Goal: Use online tool/utility: Utilize a website feature to perform a specific function

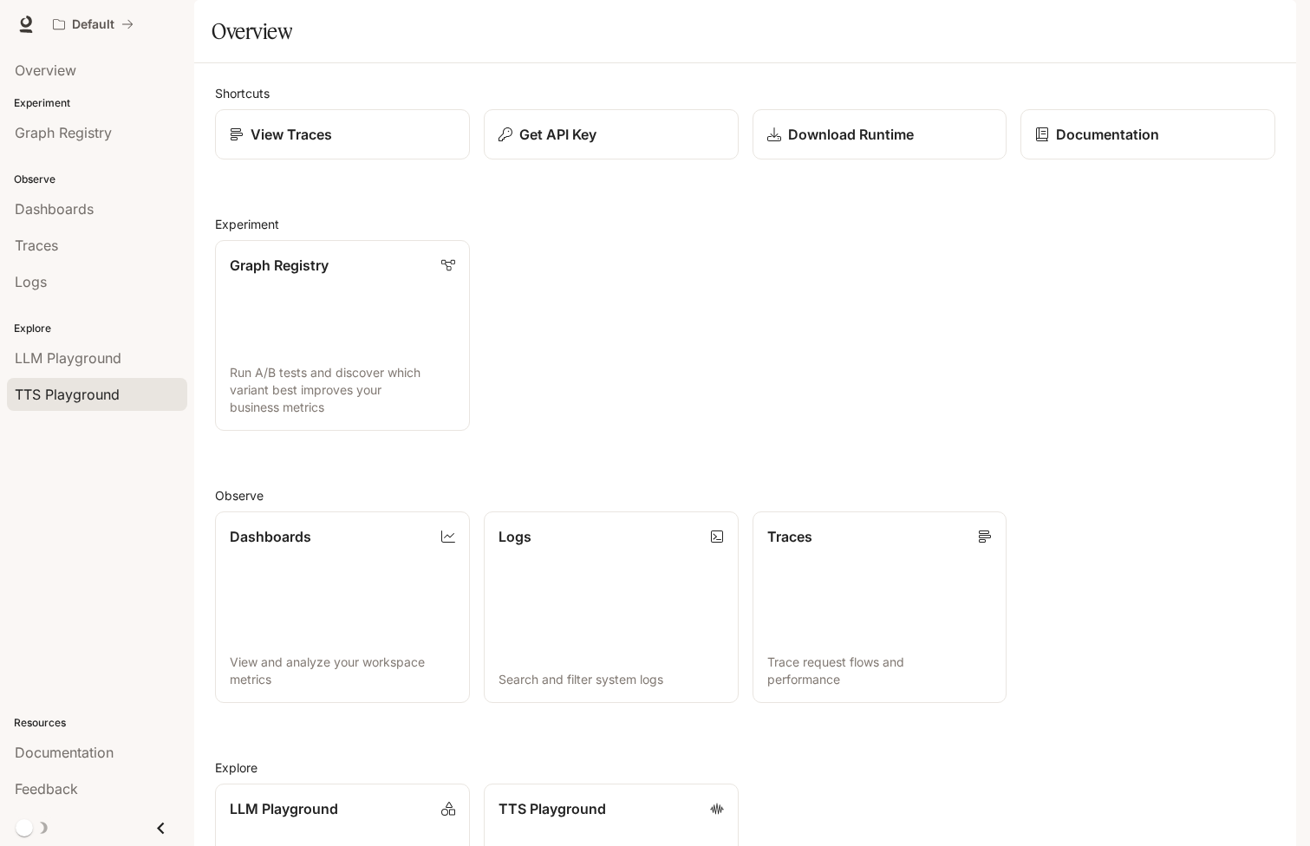
click at [86, 388] on span "TTS Playground" at bounding box center [67, 394] width 105 height 21
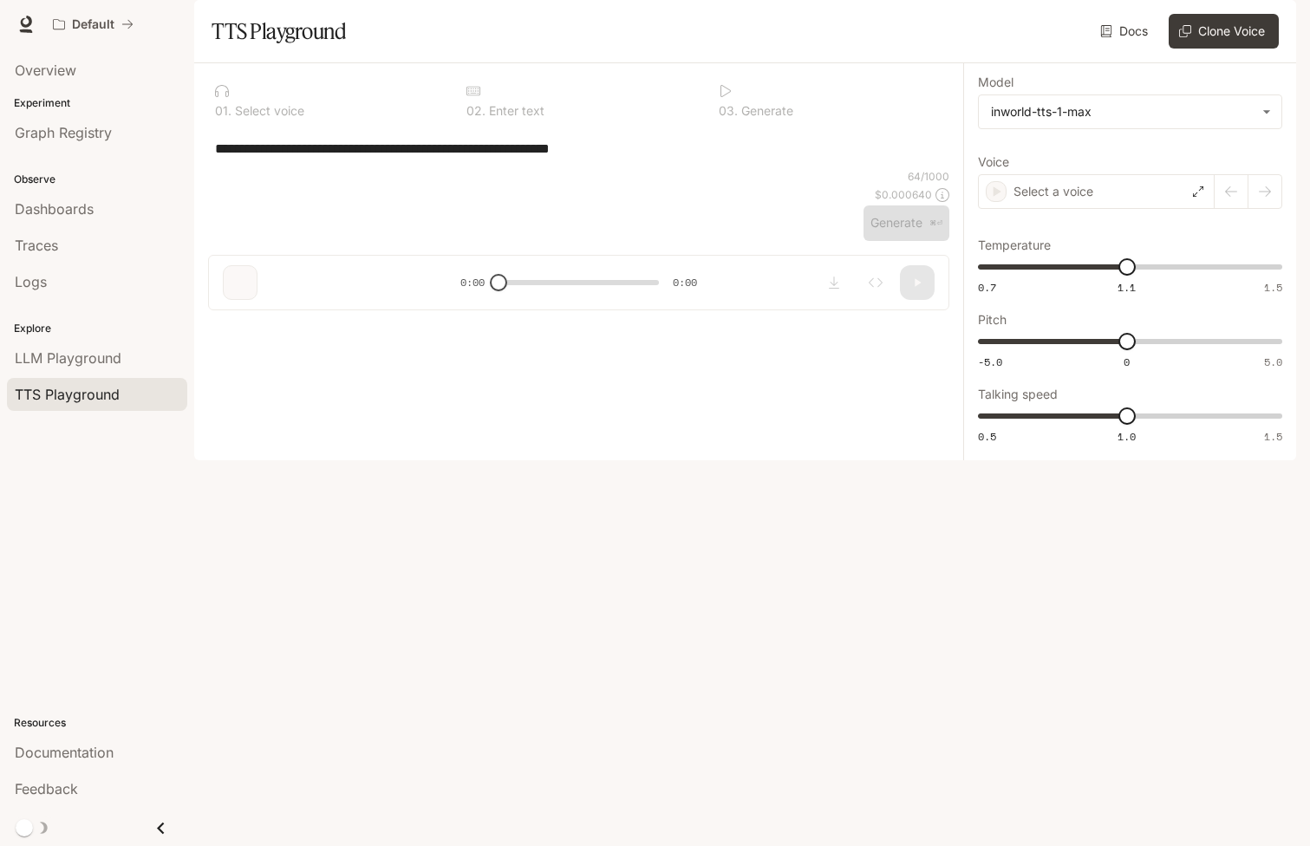
type textarea "**********"
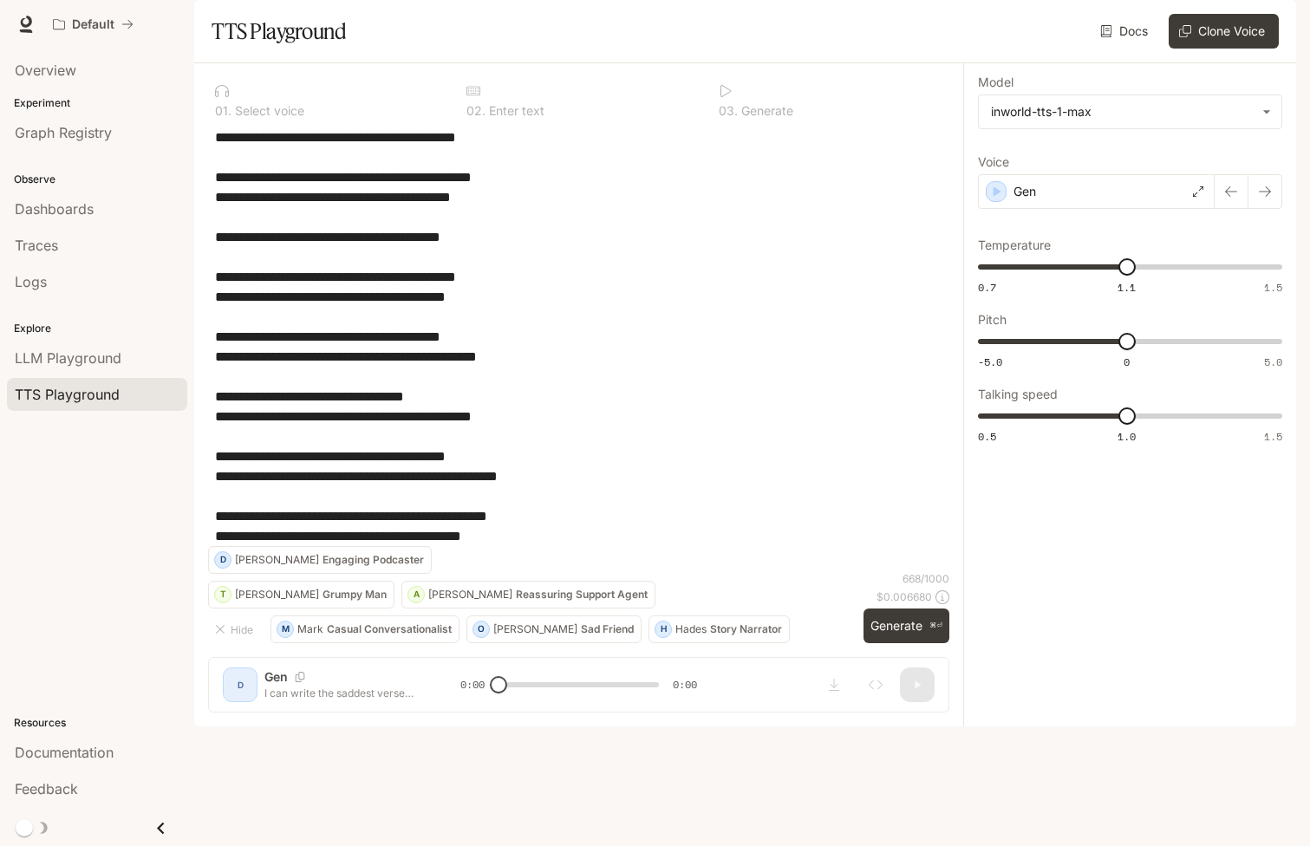
click at [1274, 24] on icon "button" at bounding box center [1272, 24] width 14 height 14
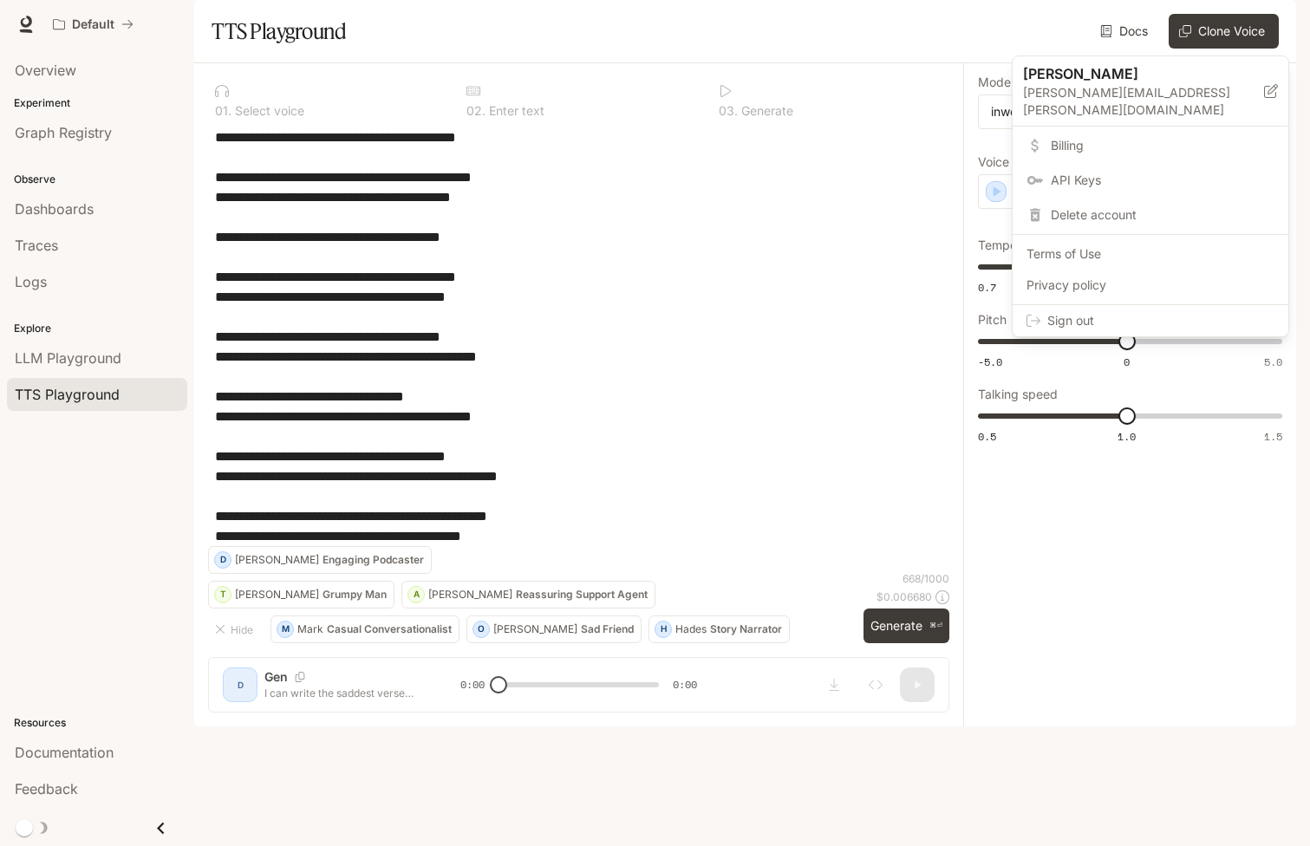
click at [878, 54] on div at bounding box center [655, 423] width 1310 height 846
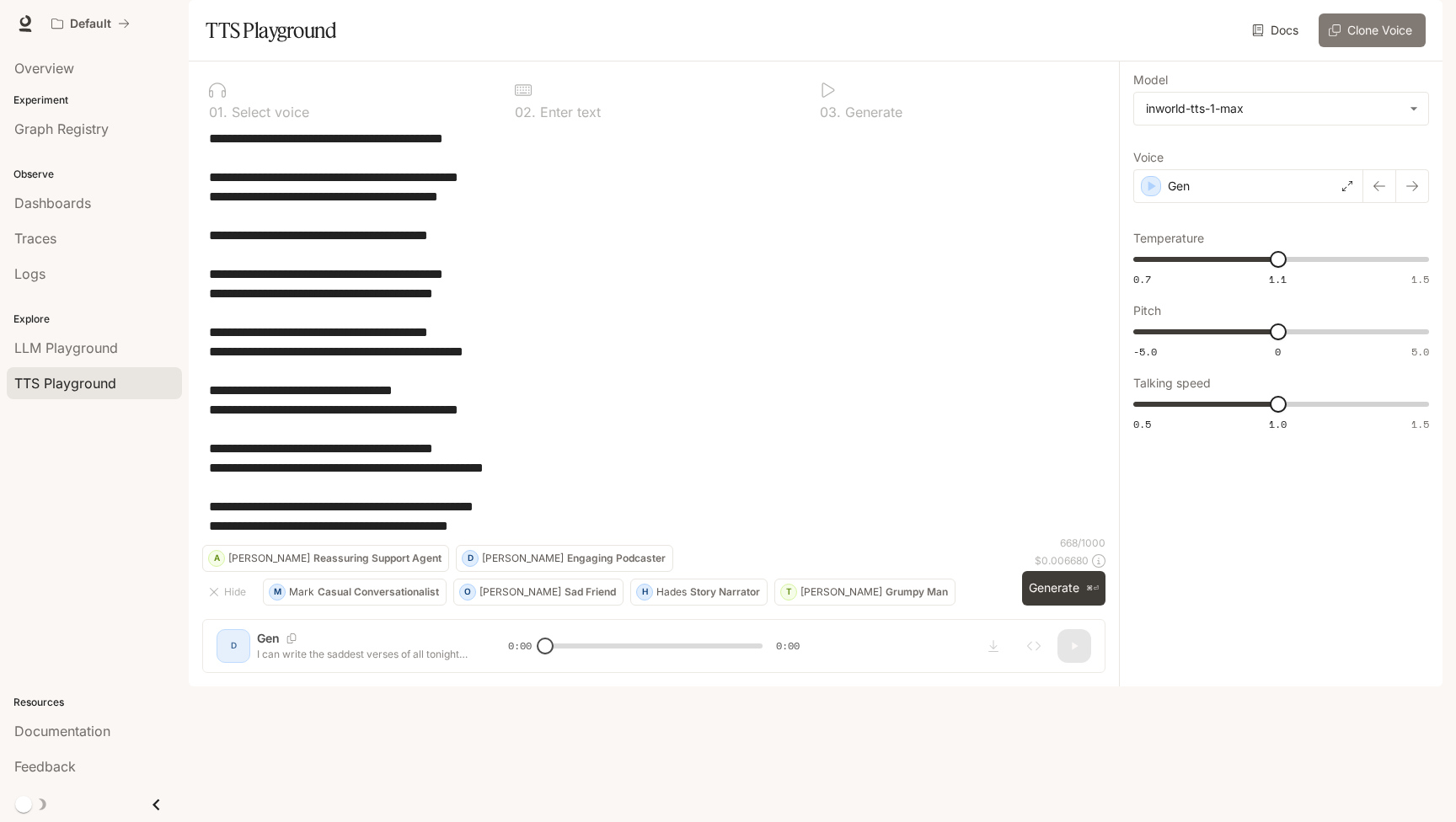
click at [1272, 48] on button "Clone Voice" at bounding box center [1372, 30] width 107 height 34
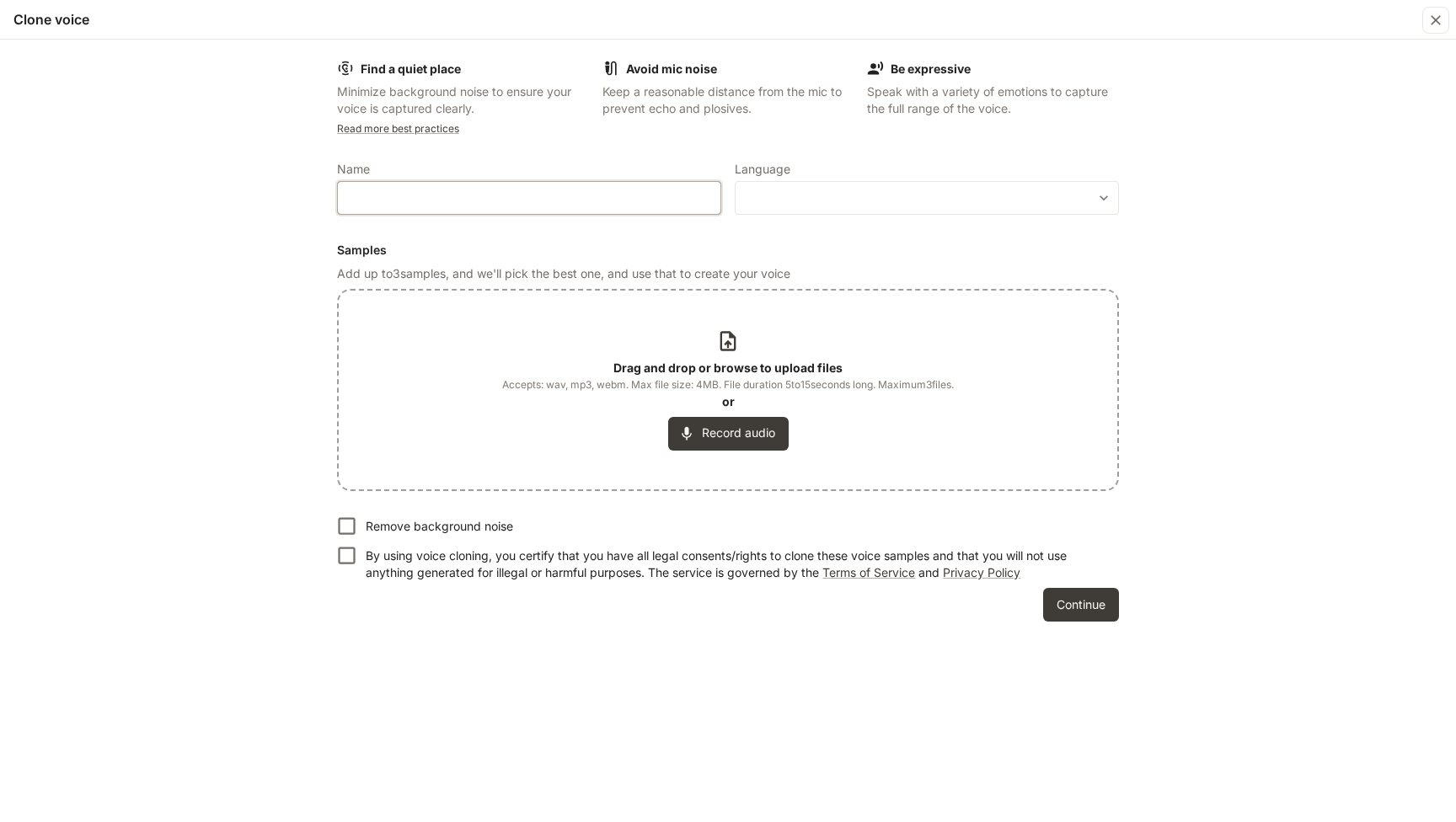
click at [460, 199] on input "text" at bounding box center [530, 197] width 383 height 17
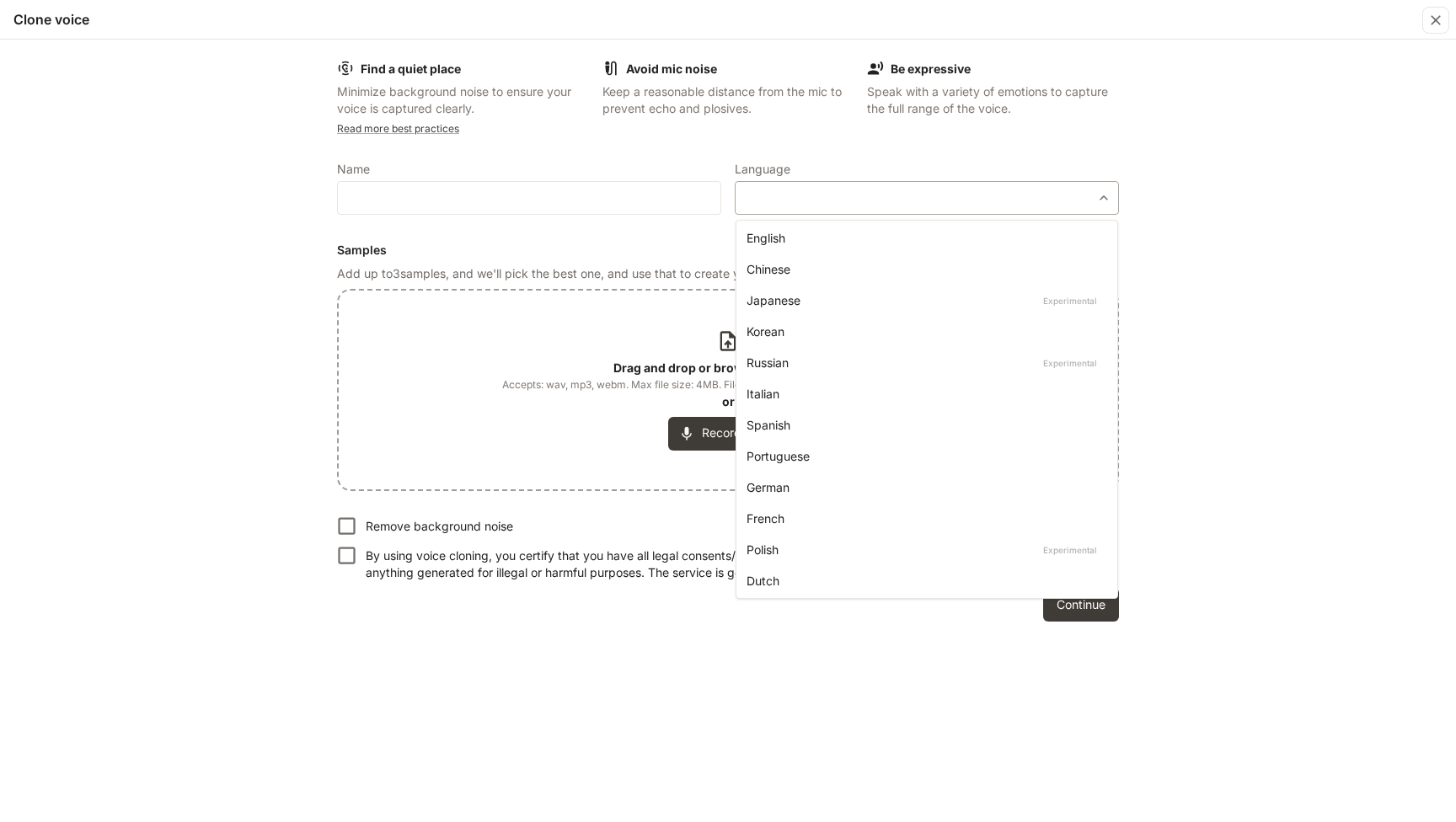
click at [884, 204] on body "**********" at bounding box center [728, 411] width 1456 height 822
click at [538, 406] on div at bounding box center [728, 411] width 1456 height 822
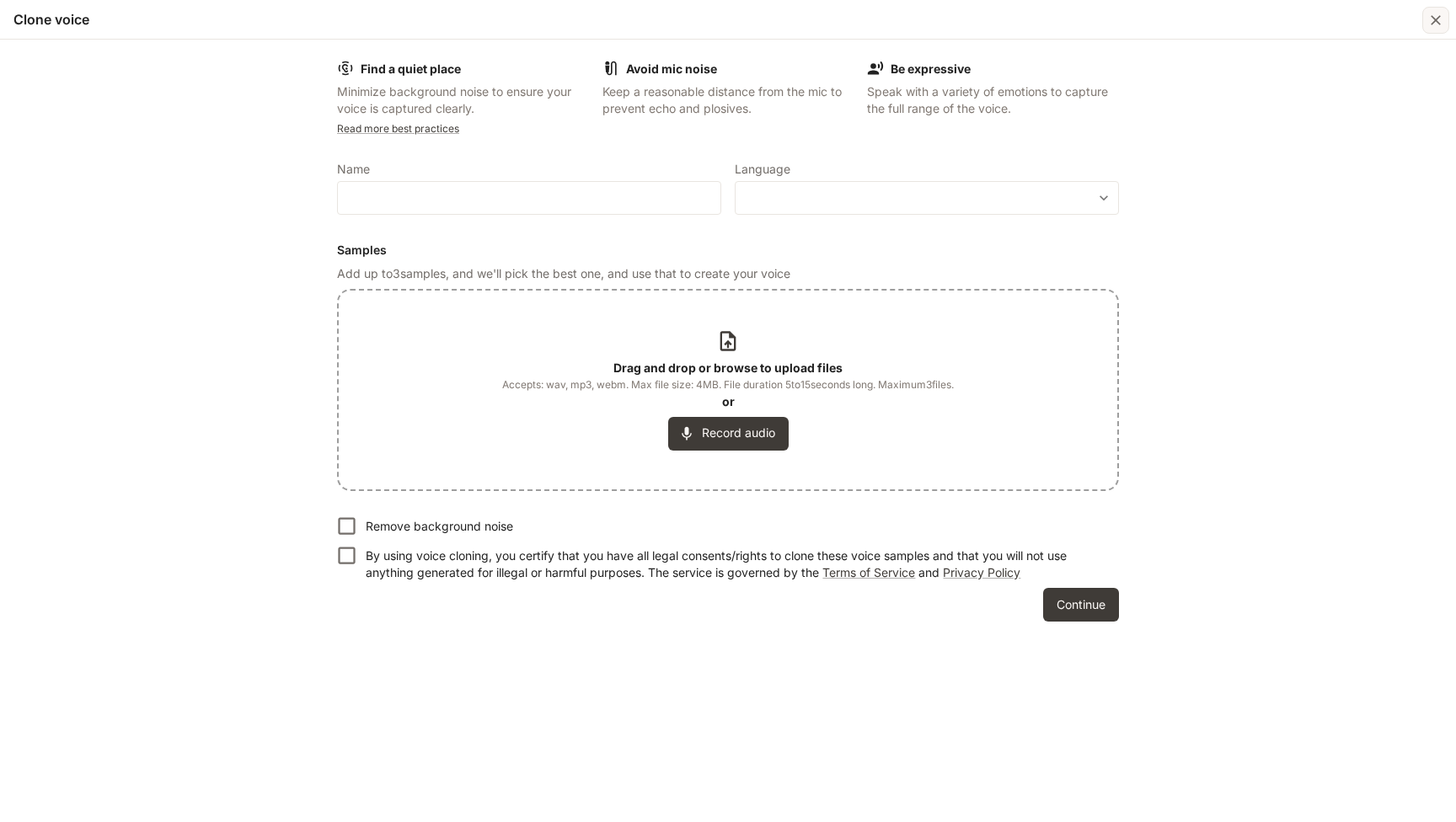
click at [1272, 16] on icon "button" at bounding box center [1435, 19] width 17 height 17
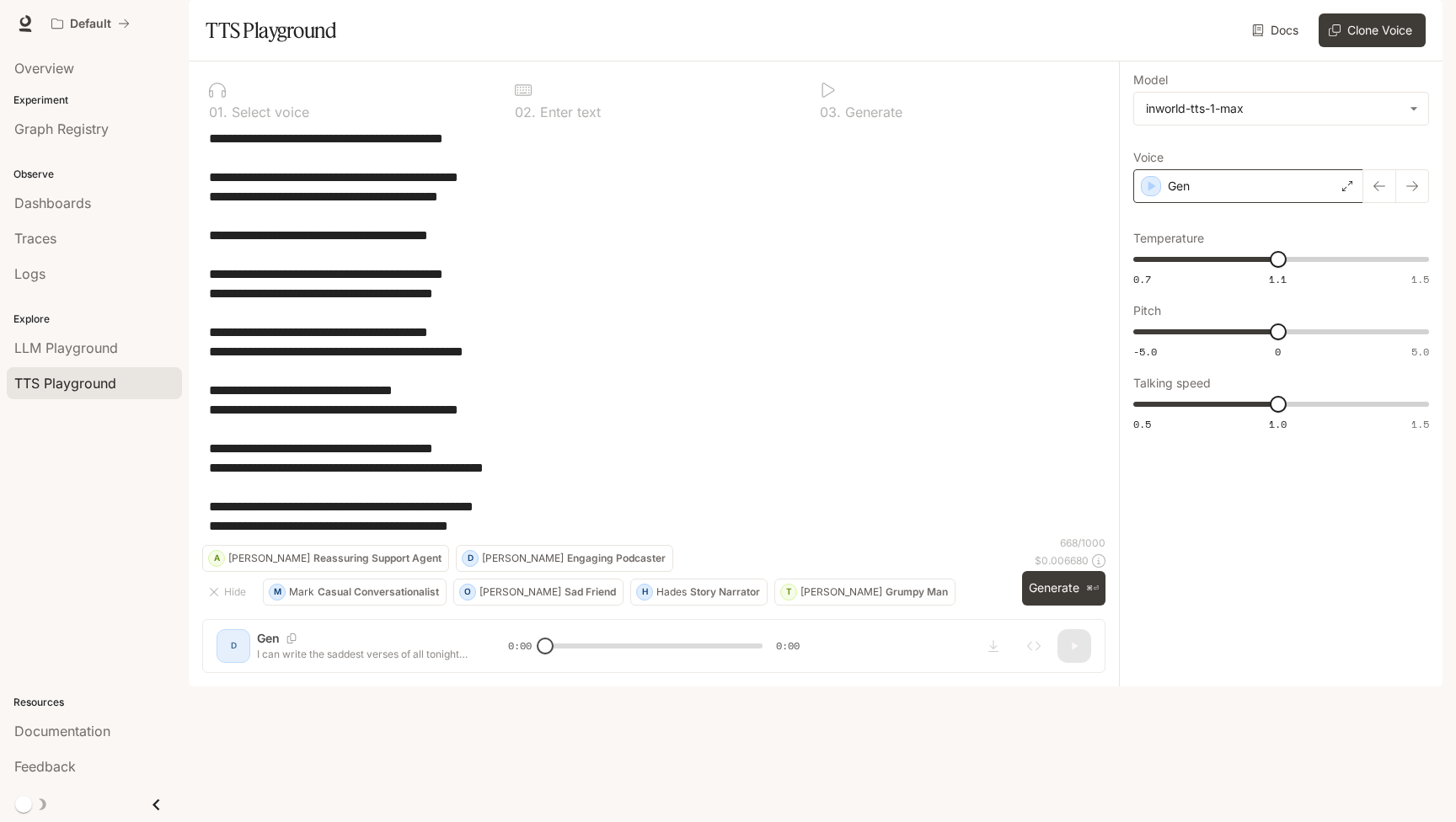
click at [1198, 203] on div "Gen" at bounding box center [1248, 186] width 230 height 34
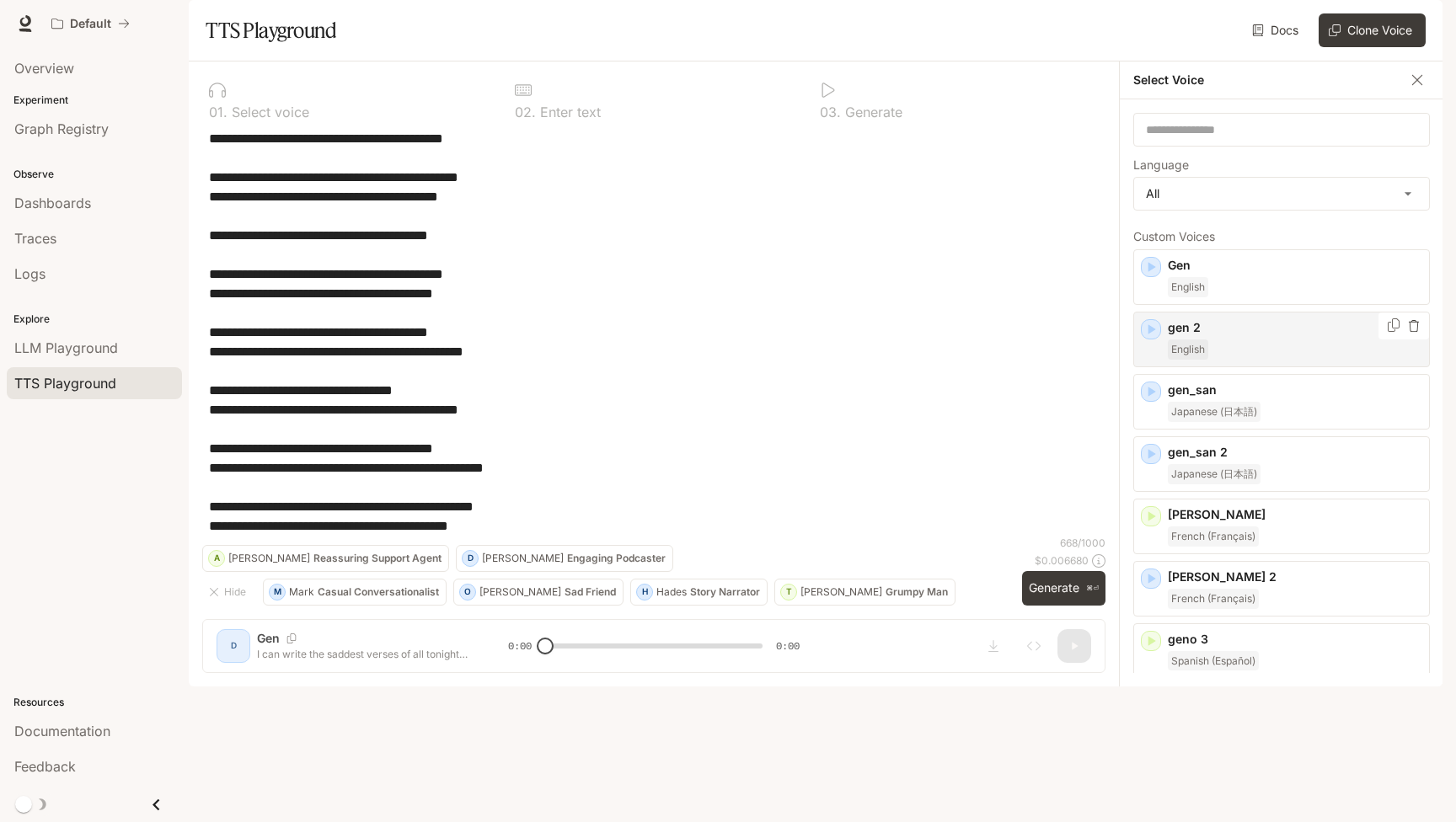
scroll to position [0, 1]
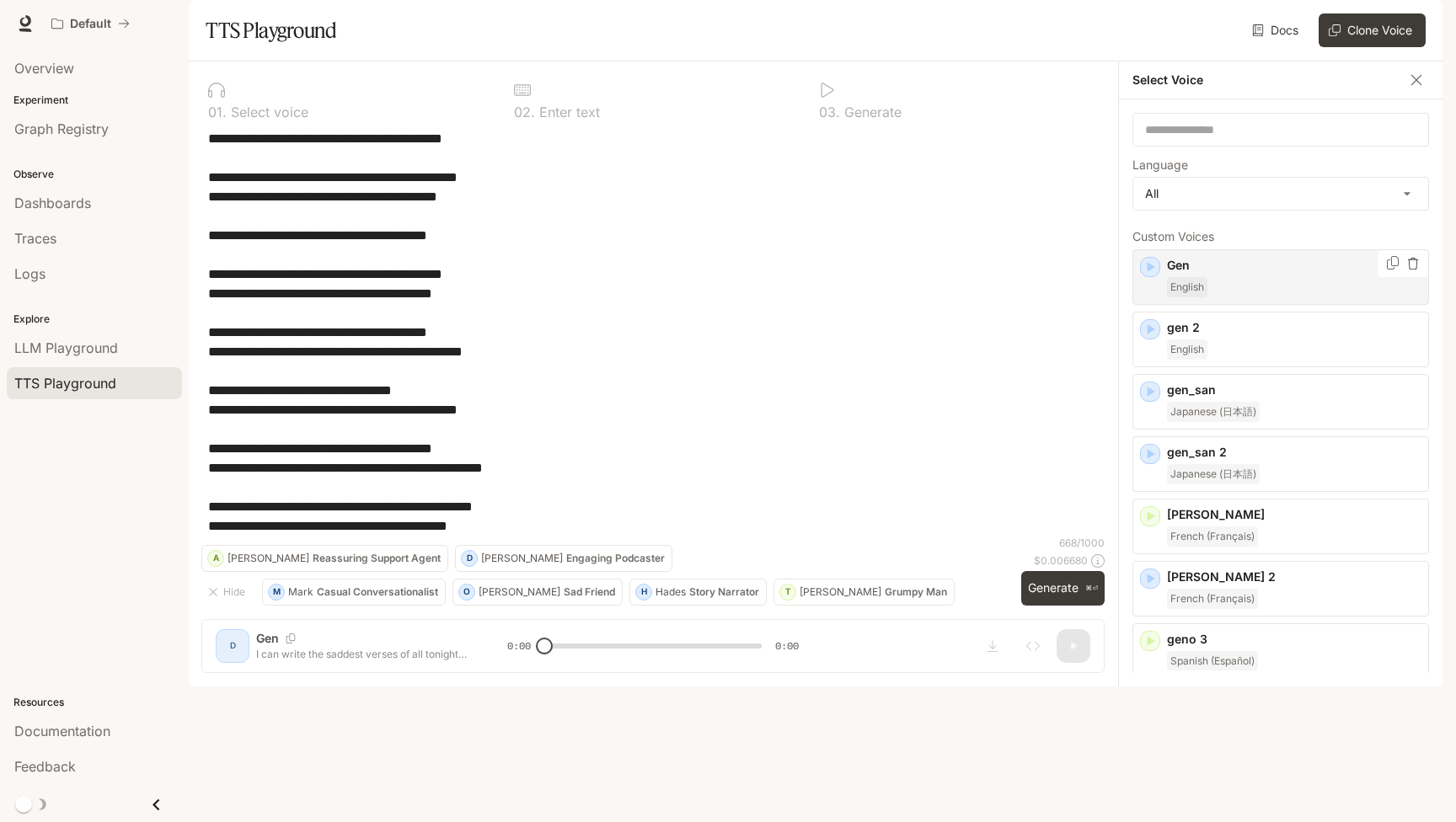
click at [1272, 297] on div "Gen English" at bounding box center [1294, 277] width 255 height 41
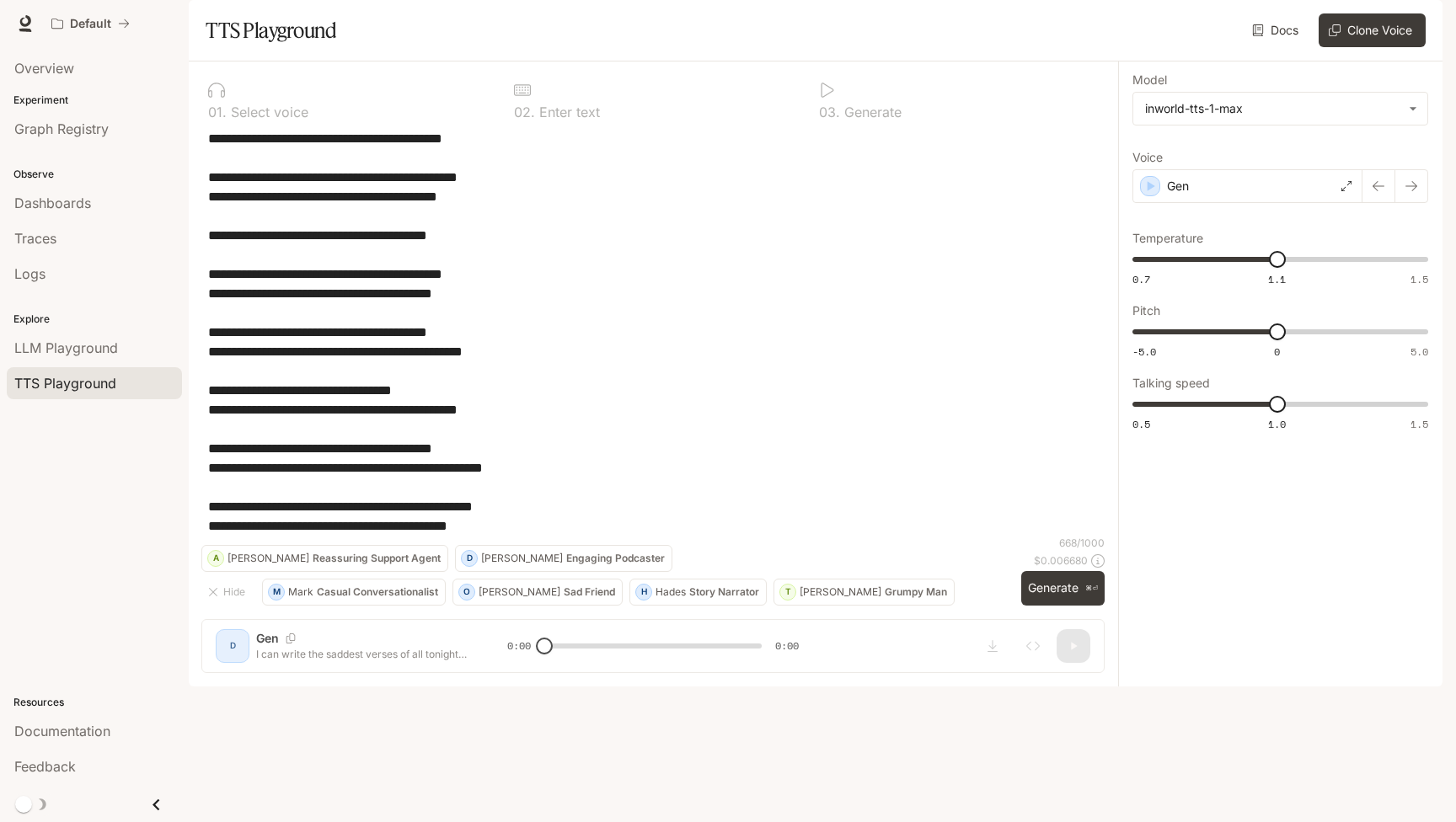
scroll to position [0, 0]
